Goal: Task Accomplishment & Management: Manage account settings

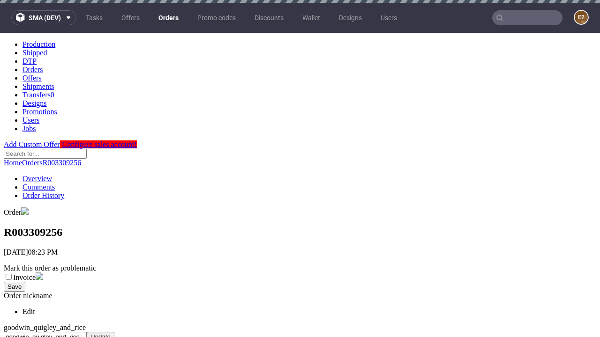
scroll to position [388, 0]
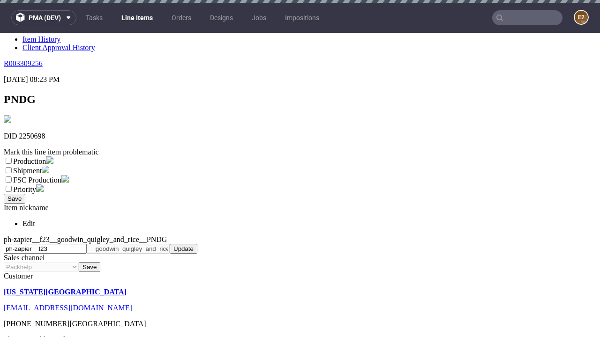
scroll to position [3, 0]
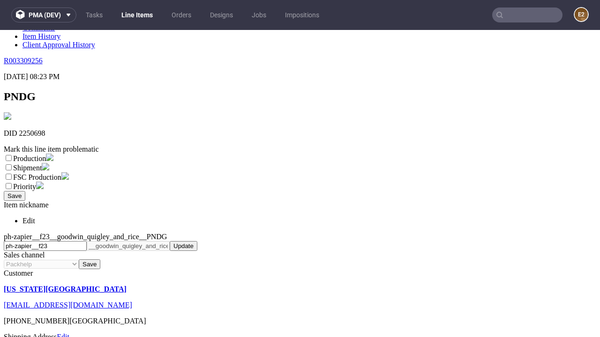
select select "dtp_ca_needed"
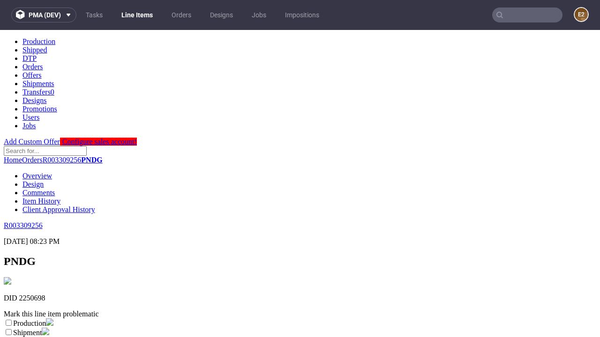
scroll to position [0, 0]
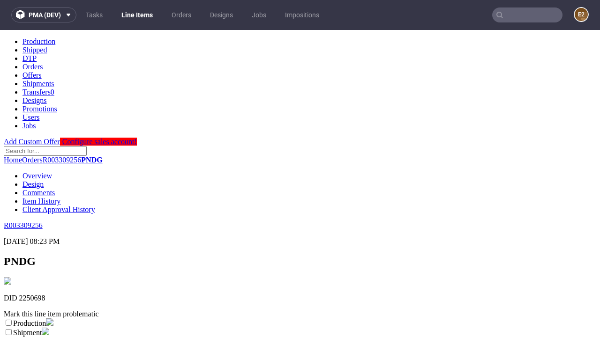
checkbox input "true"
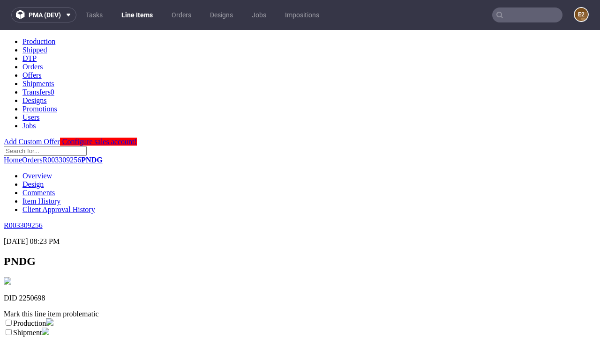
scroll to position [8, 0]
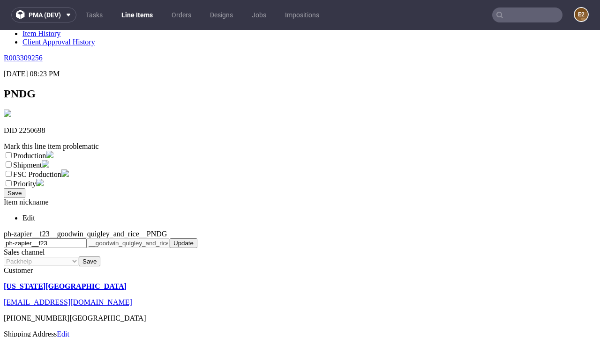
type textarea "test"
